Goal: Task Accomplishment & Management: Manage account settings

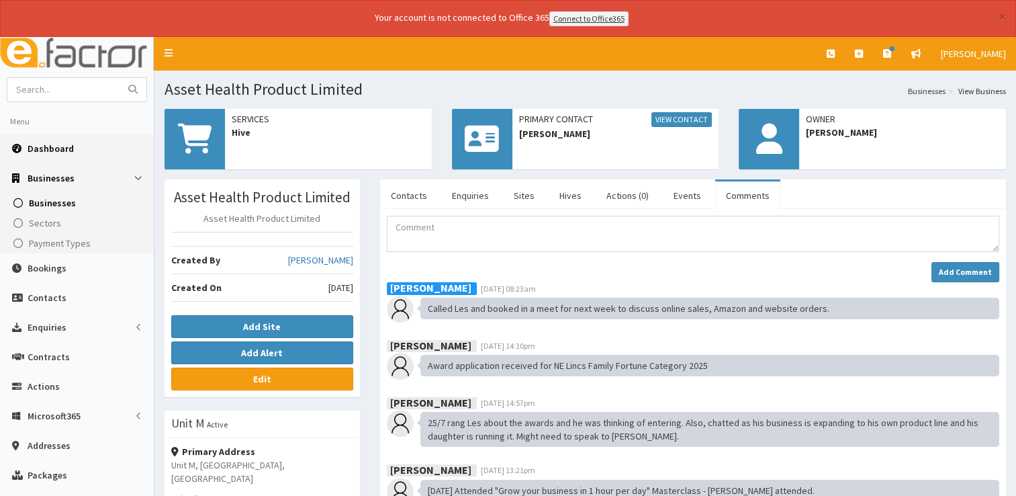
click at [64, 146] on span "Dashboard" at bounding box center [51, 148] width 46 height 12
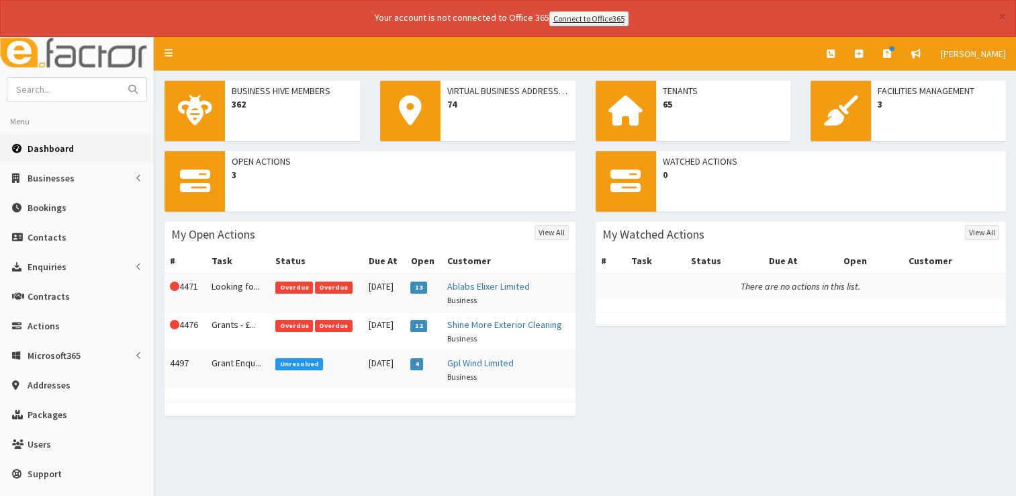
click at [60, 148] on span "Dashboard" at bounding box center [51, 148] width 46 height 12
click at [58, 83] on input "text" at bounding box center [63, 90] width 113 height 24
type input "07735 908915"
click at [120, 78] on button "submit" at bounding box center [133, 90] width 27 height 24
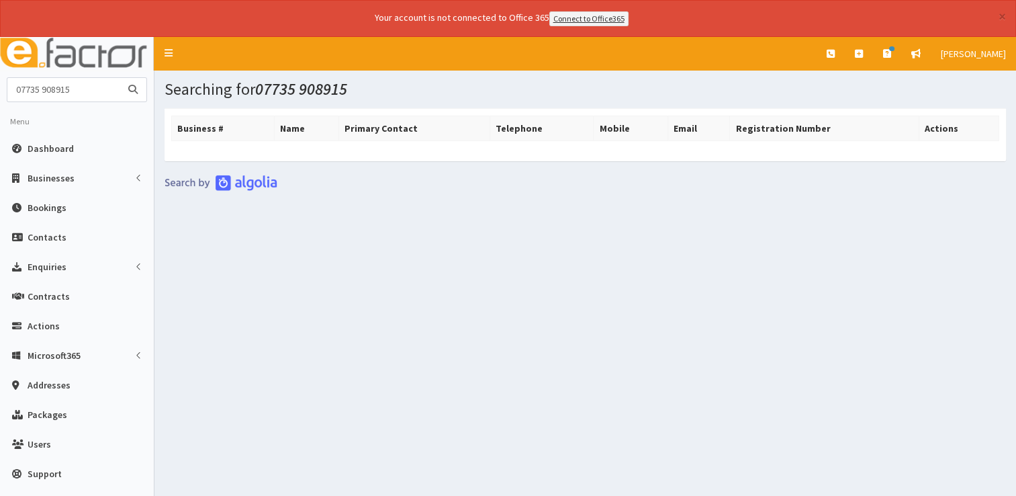
click at [44, 87] on input "07735 908915" at bounding box center [63, 90] width 113 height 24
type input "07735908915"
click at [120, 78] on button "submit" at bounding box center [133, 90] width 27 height 24
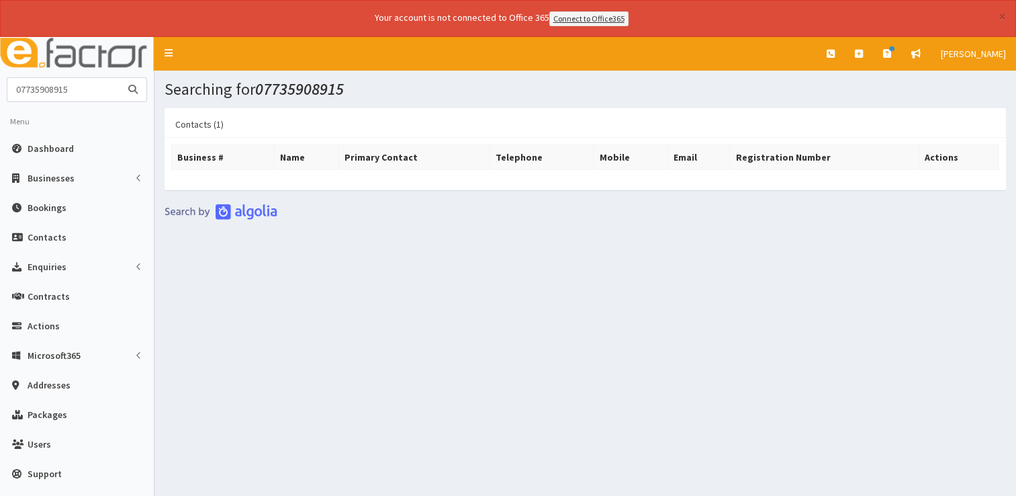
drag, startPoint x: 89, startPoint y: 90, endPoint x: 0, endPoint y: 69, distance: 91.9
click at [0, 69] on html "× Your account is not connected to Office 365 Connect to Office365 E Toggle nav…" at bounding box center [508, 266] width 1016 height 533
type input "07469 743473"
click at [120, 78] on button "submit" at bounding box center [133, 90] width 27 height 24
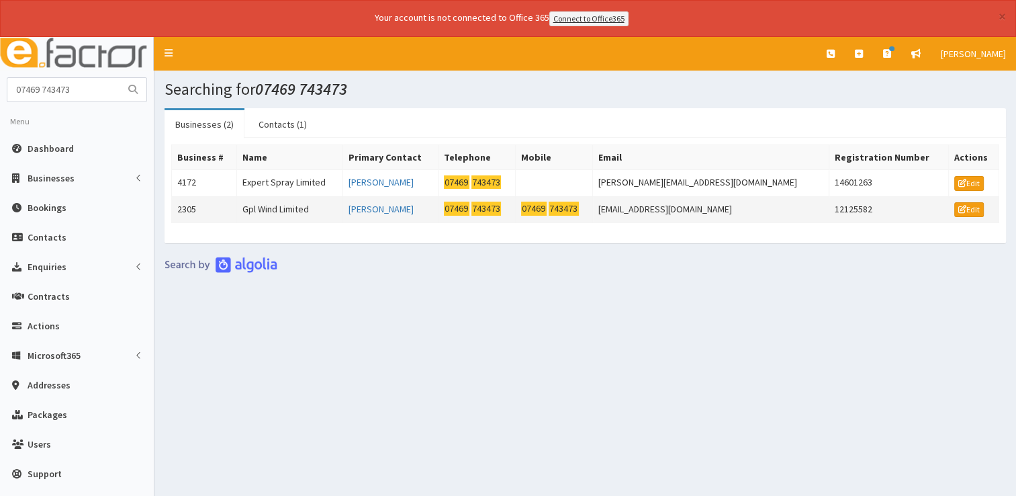
click at [302, 208] on td "Gpl Wind Limited" at bounding box center [289, 209] width 106 height 27
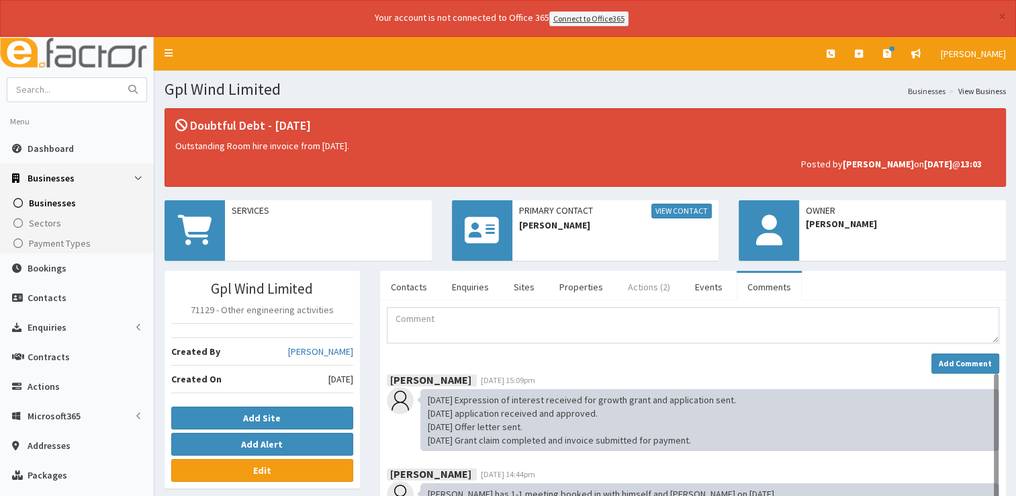
click at [643, 294] on link "Actions (2)" at bounding box center [649, 287] width 64 height 28
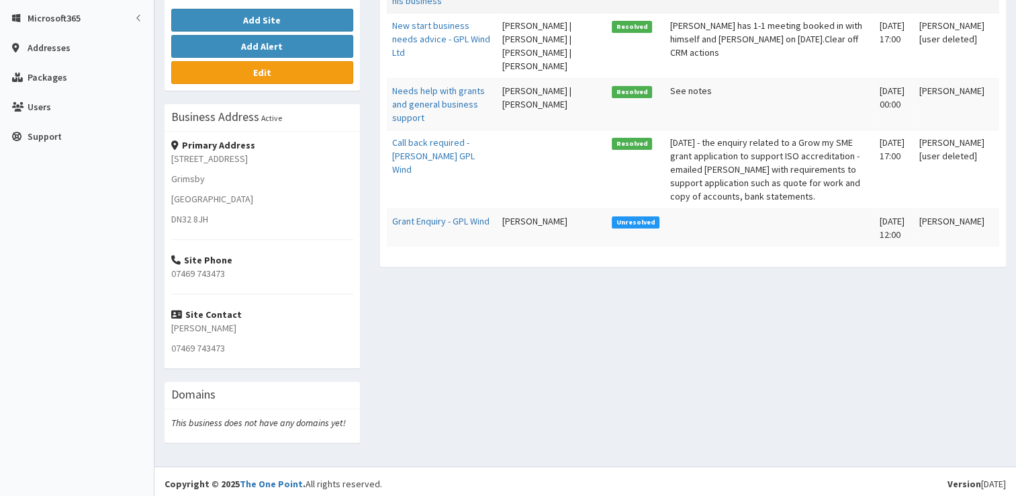
scroll to position [400, 0]
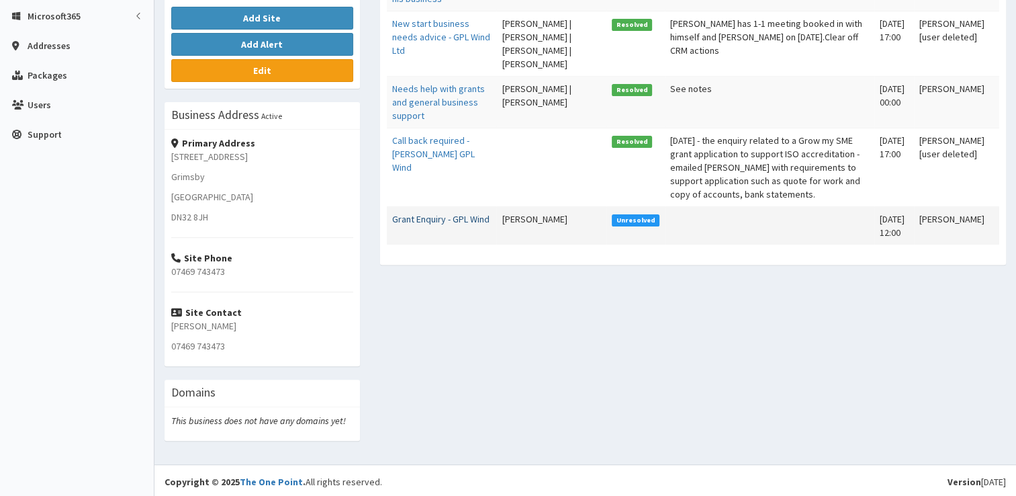
click at [414, 213] on link "Grant Enquiry - GPL Wind" at bounding box center [440, 219] width 97 height 12
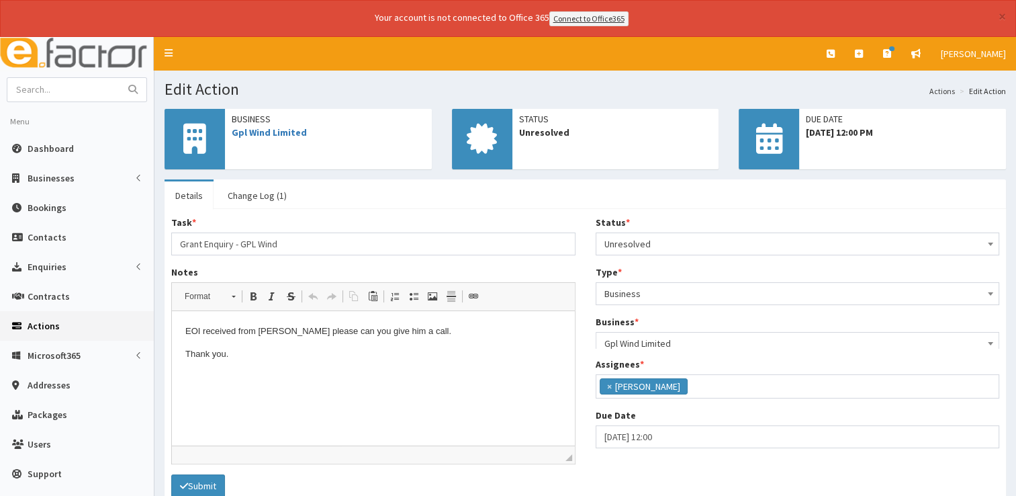
scroll to position [71, 0]
click at [269, 351] on p "Thank you." at bounding box center [373, 354] width 376 height 14
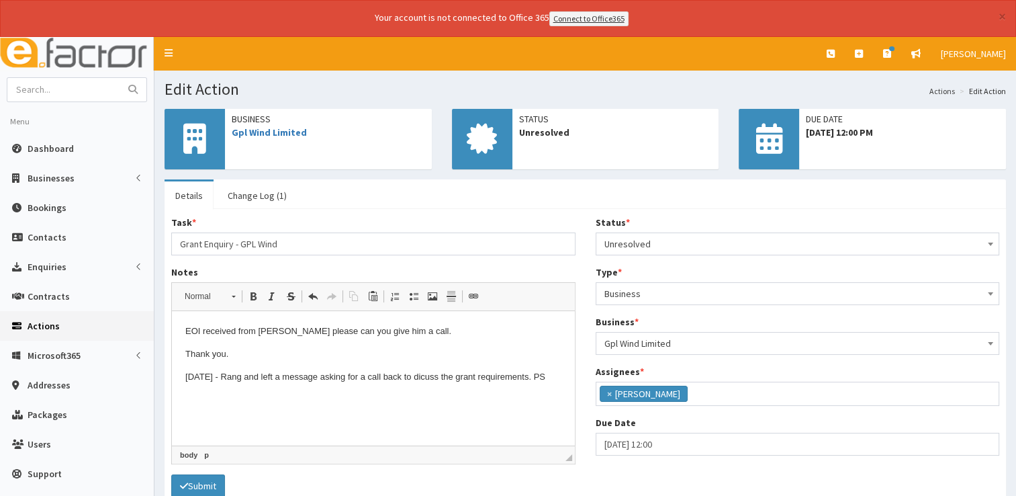
click at [659, 249] on span "Unresolved" at bounding box center [797, 243] width 387 height 19
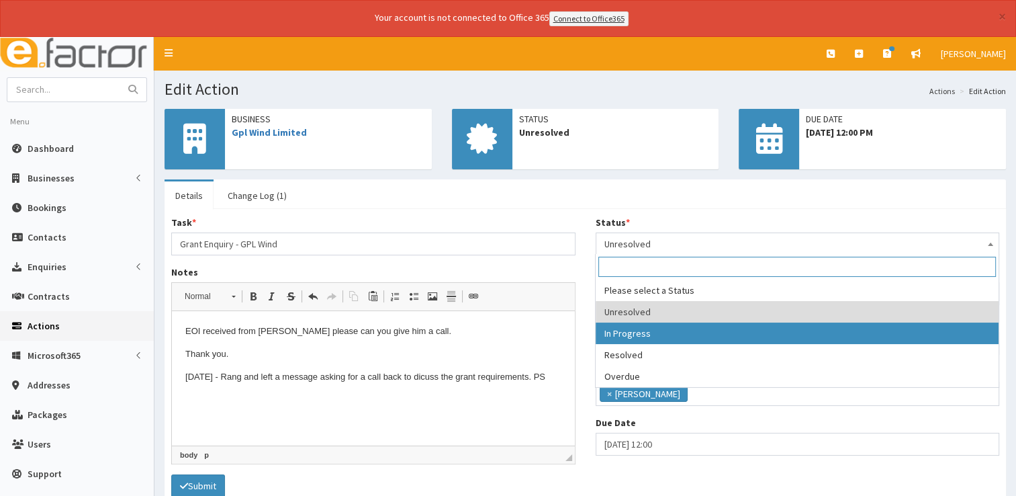
select select "2"
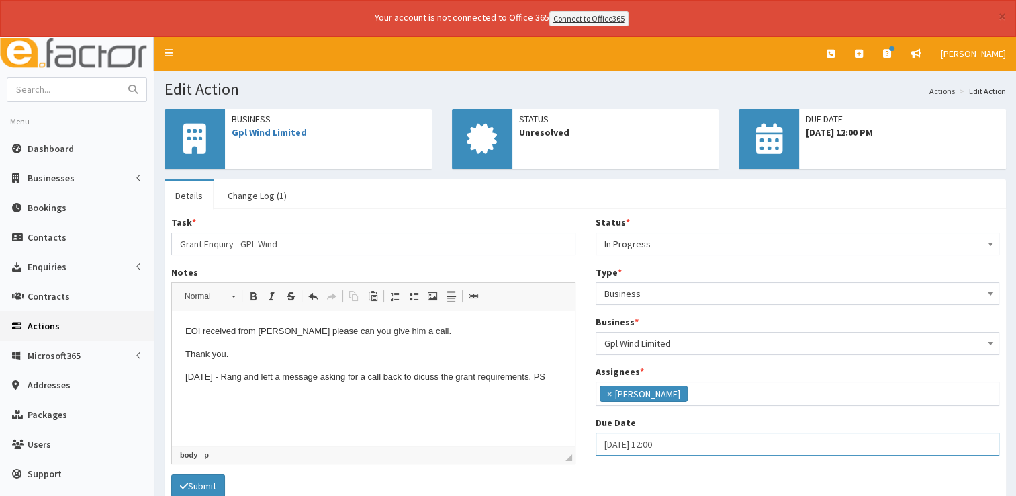
click at [687, 445] on input "02-09-2025 12:00" at bounding box center [798, 444] width 404 height 23
select select "12"
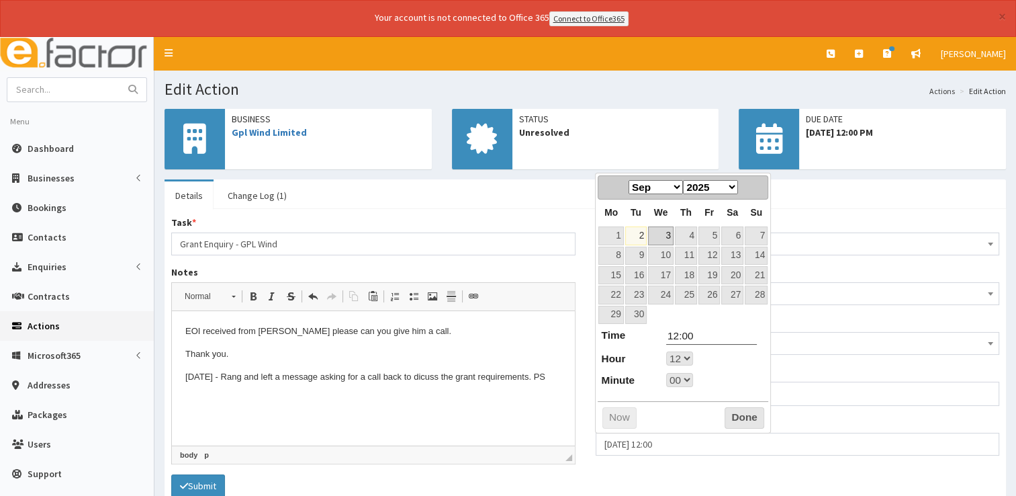
click at [674, 238] on link "3" at bounding box center [661, 235] width 26 height 18
type input "03-09-2025 12:00"
select select "12"
click at [750, 407] on button "Done" at bounding box center [745, 417] width 40 height 21
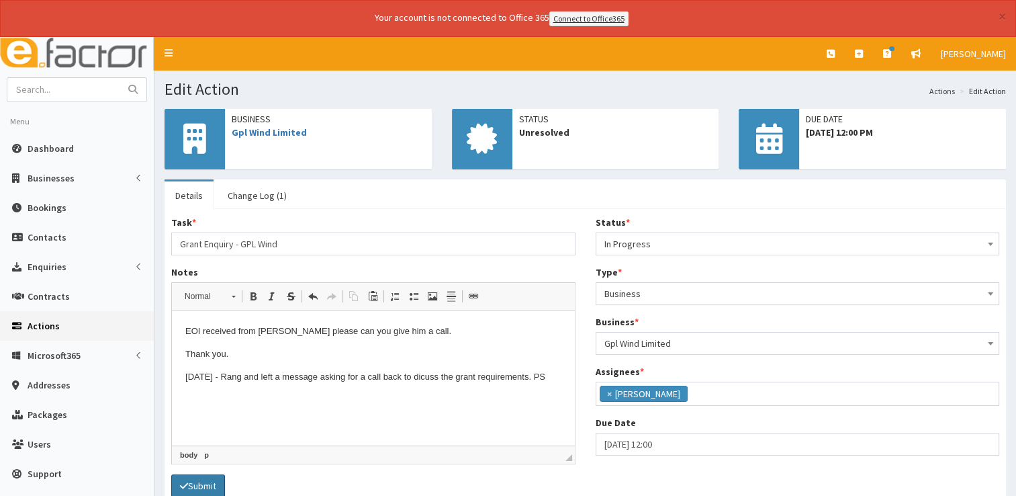
click at [210, 484] on button "Submit" at bounding box center [198, 485] width 54 height 23
